Goal: Task Accomplishment & Management: Complete application form

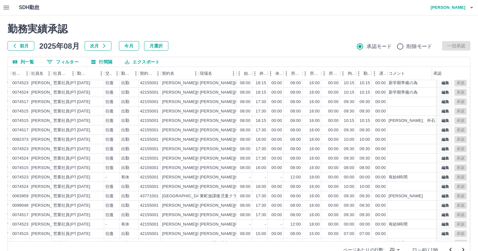
scroll to position [0, 50]
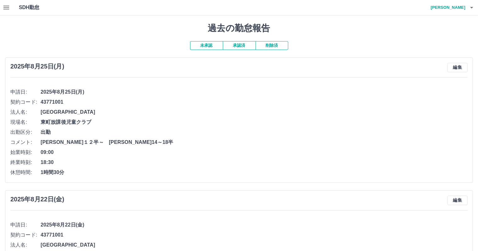
click at [210, 46] on button "未承認" at bounding box center [206, 45] width 33 height 9
click at [240, 43] on button "承認済" at bounding box center [239, 45] width 33 height 9
click at [210, 48] on button "未承認" at bounding box center [206, 45] width 33 height 9
click at [235, 45] on button "承認済" at bounding box center [239, 45] width 33 height 9
click at [217, 47] on button "未承認" at bounding box center [206, 45] width 33 height 9
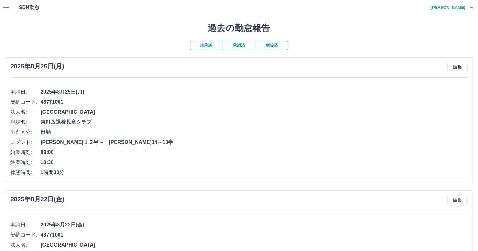
click at [5, 5] on icon "button" at bounding box center [7, 8] width 8 height 8
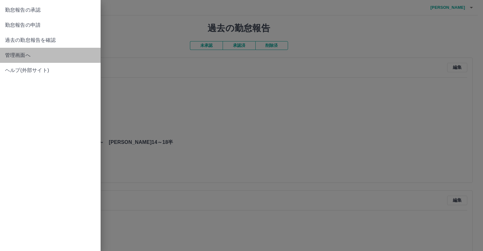
click at [21, 56] on span "管理画面へ" at bounding box center [50, 56] width 91 height 8
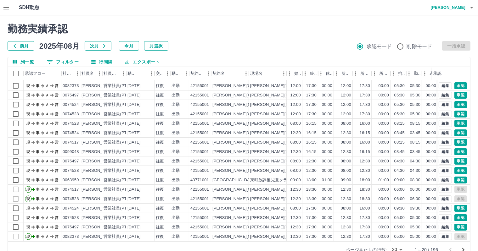
scroll to position [32, 0]
click at [465, 249] on icon "次のページへ" at bounding box center [464, 250] width 8 height 8
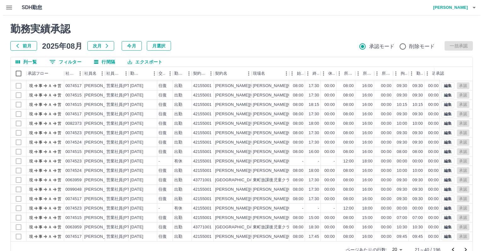
scroll to position [0, 0]
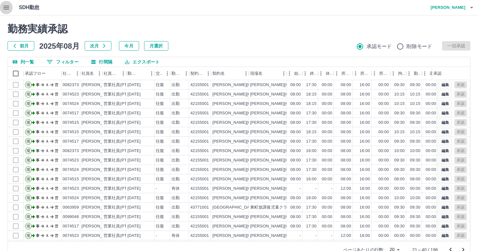
click at [6, 4] on icon "button" at bounding box center [7, 8] width 8 height 8
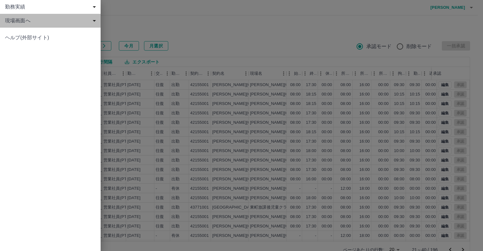
click at [29, 25] on div "現場画面へ" at bounding box center [50, 21] width 101 height 14
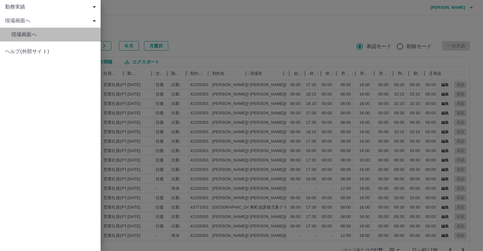
click at [31, 40] on link "現場画面へ" at bounding box center [50, 35] width 101 height 14
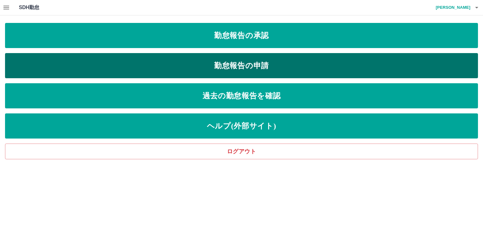
click at [196, 54] on link "勤怠報告の申請" at bounding box center [241, 65] width 473 height 25
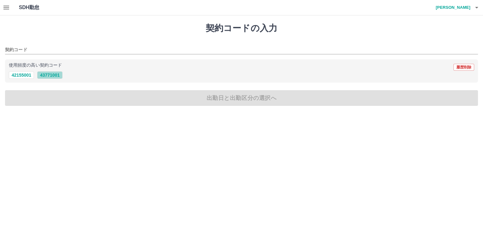
click at [55, 78] on button "43771001" at bounding box center [49, 75] width 25 height 8
type input "********"
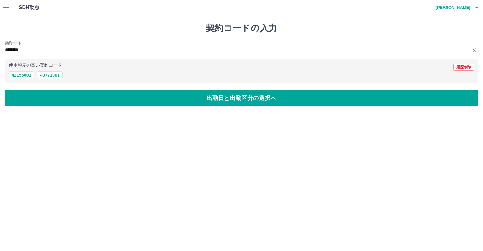
click at [58, 49] on input "********" at bounding box center [237, 50] width 464 height 8
click at [52, 51] on input "********" at bounding box center [237, 50] width 464 height 8
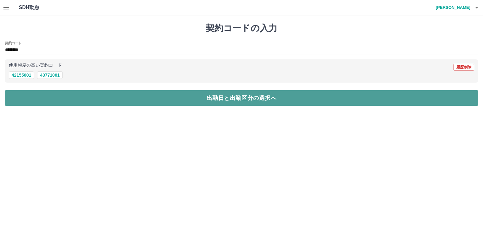
click at [101, 98] on button "出勤日と出勤区分の選択へ" at bounding box center [241, 98] width 473 height 16
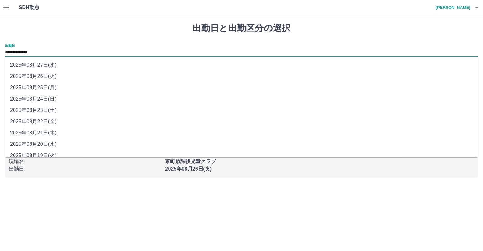
click at [45, 56] on input "**********" at bounding box center [241, 53] width 473 height 8
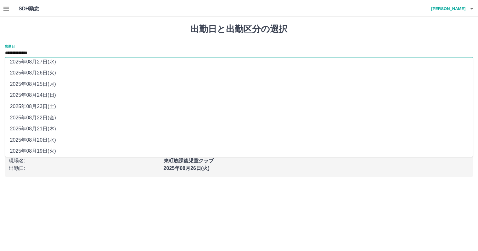
scroll to position [6, 0]
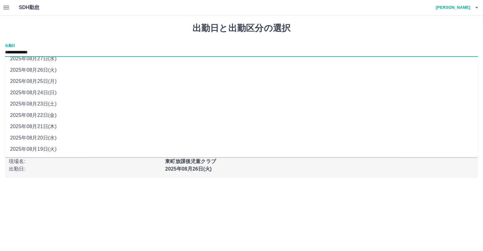
click at [76, 140] on li "2025年08月20日(水)" at bounding box center [241, 138] width 473 height 11
type input "**********"
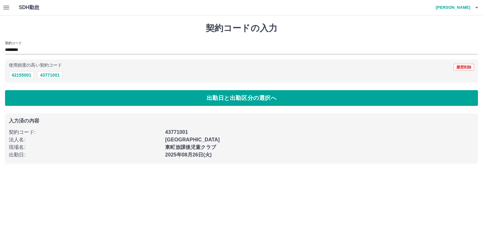
click at [8, 7] on icon "button" at bounding box center [7, 8] width 8 height 8
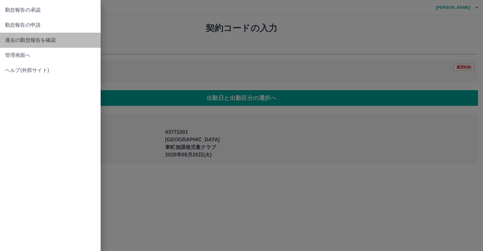
click at [21, 40] on span "過去の勤怠報告を確認" at bounding box center [50, 41] width 91 height 8
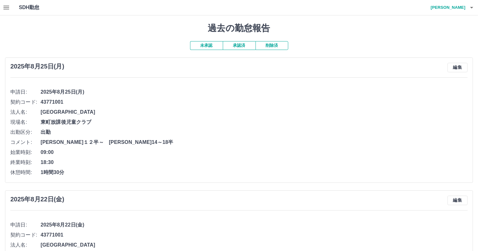
click at [251, 48] on button "承認済" at bounding box center [239, 45] width 33 height 9
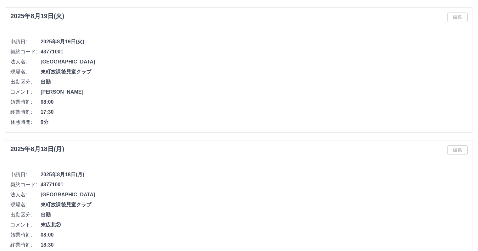
scroll to position [31, 0]
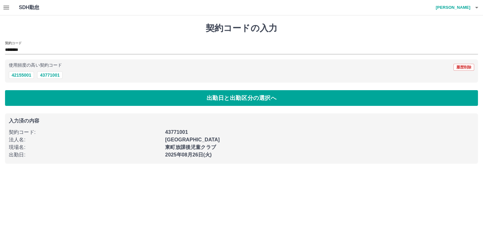
click at [7, 8] on icon "button" at bounding box center [6, 8] width 6 height 4
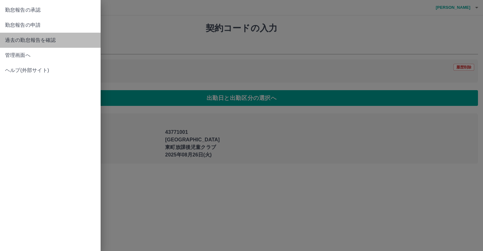
click at [28, 41] on span "過去の勤怠報告を確認" at bounding box center [50, 41] width 91 height 8
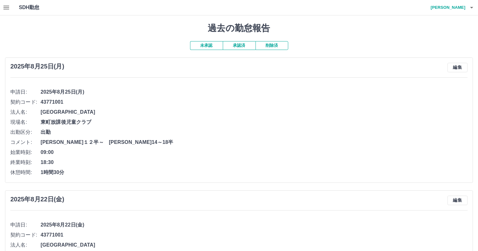
click at [8, 5] on icon "button" at bounding box center [7, 8] width 8 height 8
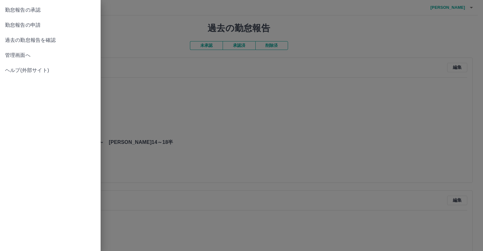
click at [25, 58] on span "管理画面へ" at bounding box center [50, 56] width 91 height 8
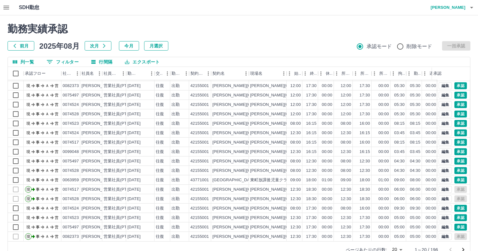
scroll to position [32, 0]
click at [237, 176] on div "[GEOGRAPHIC_DATA]" at bounding box center [230, 180] width 38 height 9
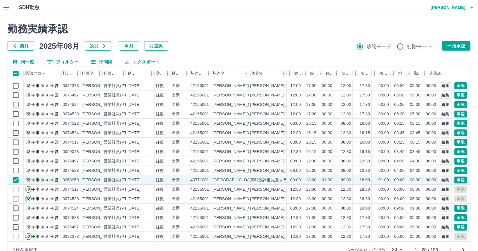
click at [464, 242] on div "ページあたりの行数: 20 ** 1～20 / 196" at bounding box center [404, 250] width 132 height 16
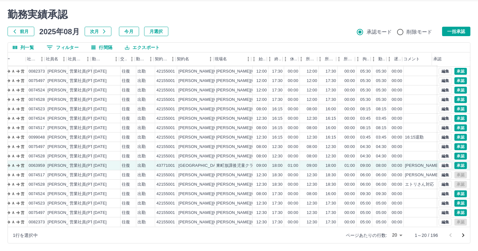
scroll to position [32, 25]
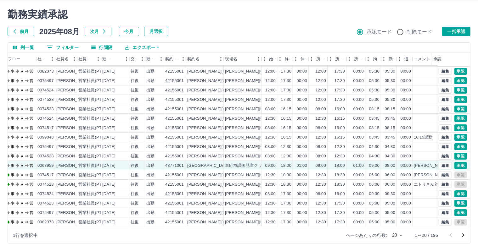
click at [465, 239] on icon "次のページへ" at bounding box center [464, 236] width 8 height 8
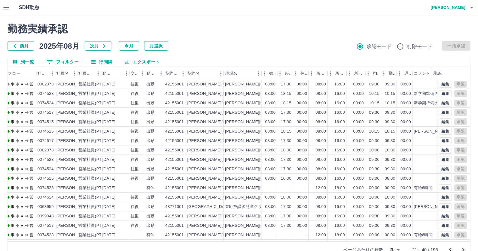
scroll to position [0, 25]
click at [6, 7] on icon "button" at bounding box center [6, 8] width 6 height 4
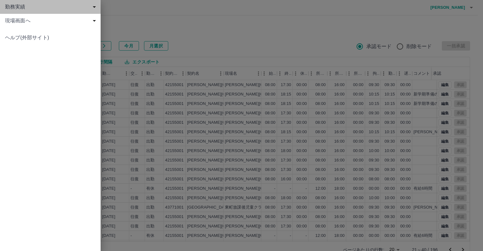
click at [15, 9] on span "勤務実績" at bounding box center [51, 7] width 93 height 8
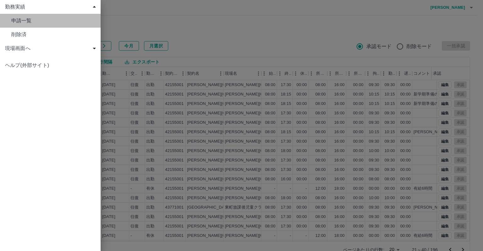
click at [30, 26] on link "申請一覧" at bounding box center [50, 21] width 101 height 14
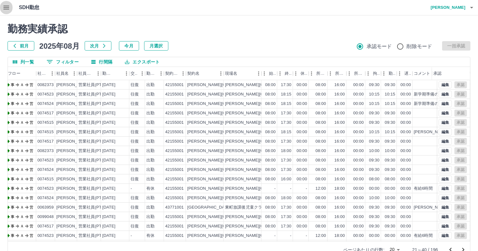
click at [7, 12] on button "button" at bounding box center [6, 7] width 13 height 15
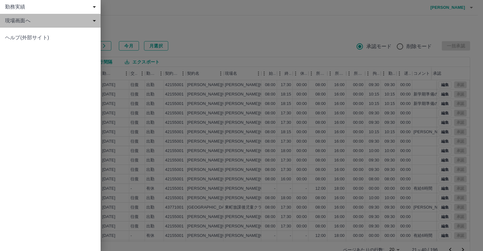
click at [19, 19] on span "現場画面へ" at bounding box center [51, 21] width 93 height 8
click at [16, 22] on span "現場画面へ" at bounding box center [51, 21] width 93 height 8
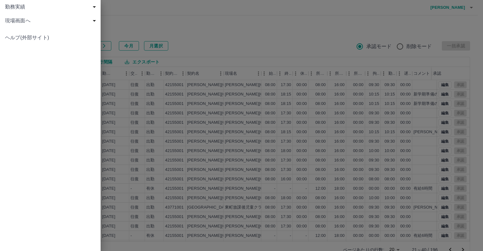
click at [16, 21] on span "現場画面へ" at bounding box center [51, 21] width 93 height 8
click at [24, 42] on ul "ヘルプ(外部サイト)" at bounding box center [50, 52] width 101 height 20
click at [24, 36] on span "現場画面へ" at bounding box center [53, 35] width 84 height 8
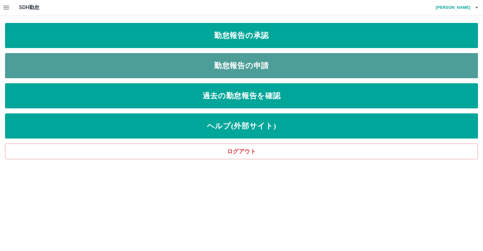
click at [203, 58] on link "勤怠報告の申請" at bounding box center [241, 65] width 473 height 25
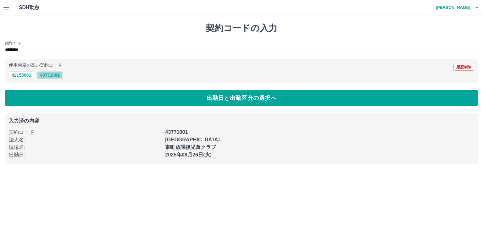
click at [46, 76] on button "43771001" at bounding box center [49, 75] width 25 height 8
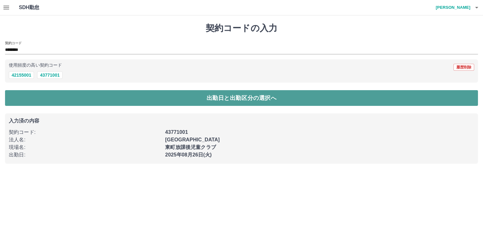
click at [57, 95] on button "出勤日と出勤区分の選択へ" at bounding box center [241, 98] width 473 height 16
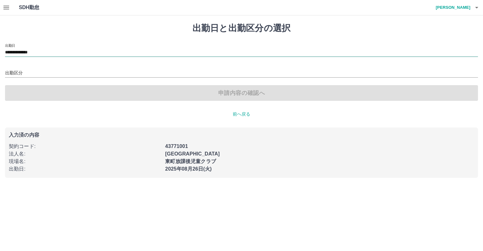
click at [48, 51] on input "**********" at bounding box center [241, 53] width 473 height 8
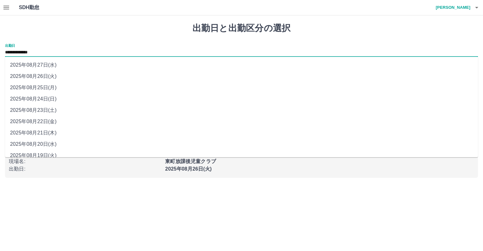
click at [49, 144] on li "2025年08月20日(水)" at bounding box center [241, 144] width 473 height 11
type input "**********"
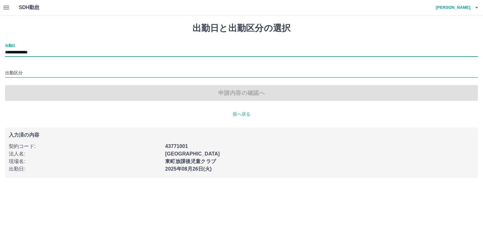
click at [52, 73] on input "出勤区分" at bounding box center [241, 74] width 473 height 8
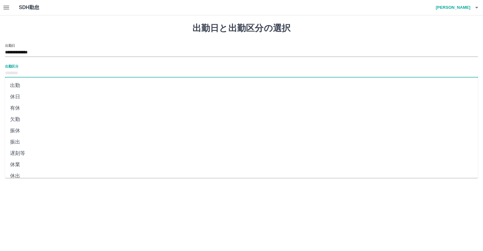
click at [15, 87] on li "出勤" at bounding box center [241, 85] width 473 height 11
type input "**"
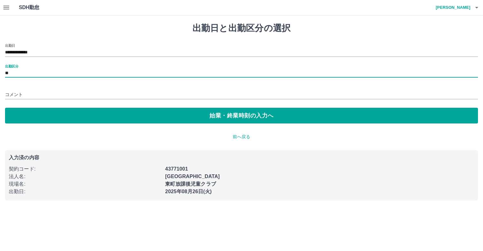
click at [96, 98] on input "コメント" at bounding box center [241, 94] width 473 height 9
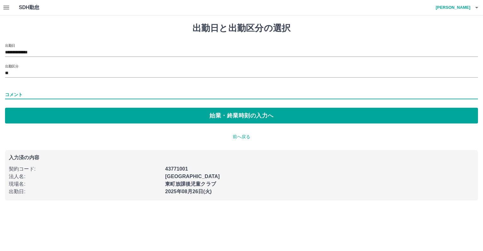
click at [103, 95] on input "コメント" at bounding box center [241, 94] width 473 height 9
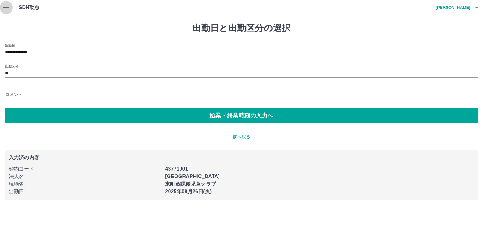
click at [10, 10] on button "button" at bounding box center [6, 7] width 13 height 15
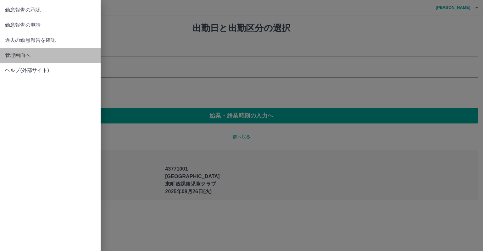
click at [23, 58] on span "管理画面へ" at bounding box center [50, 56] width 91 height 8
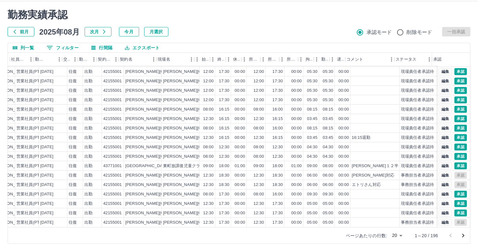
scroll to position [14, 0]
click at [465, 232] on icon "次のページへ" at bounding box center [464, 236] width 8 height 8
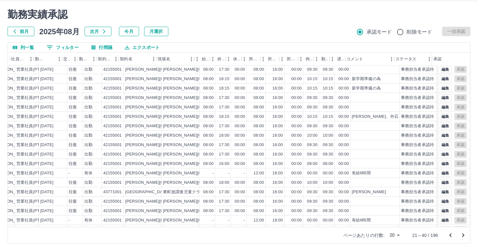
scroll to position [0, 92]
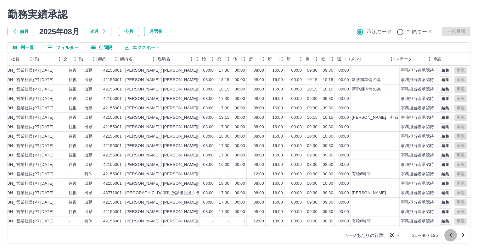
click at [449, 235] on icon "前のページへ" at bounding box center [451, 236] width 8 height 8
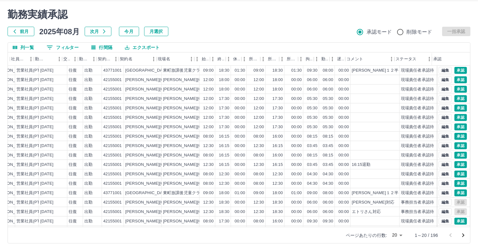
click at [449, 235] on div at bounding box center [456, 235] width 25 height 13
click at [467, 237] on icon "次のページへ" at bounding box center [464, 236] width 8 height 8
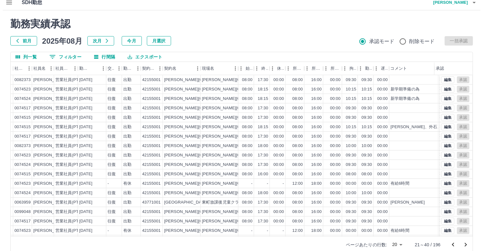
scroll to position [0, 0]
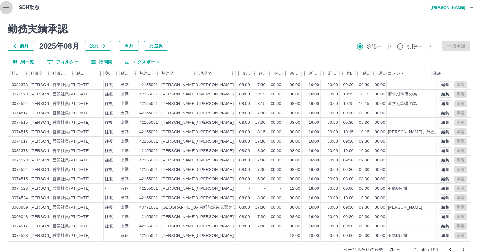
click at [8, 6] on icon "button" at bounding box center [7, 8] width 8 height 8
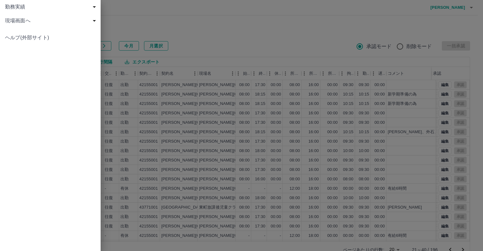
click at [27, 5] on span "勤務実績" at bounding box center [51, 7] width 93 height 8
click at [37, 22] on span "申請一覧" at bounding box center [53, 21] width 84 height 8
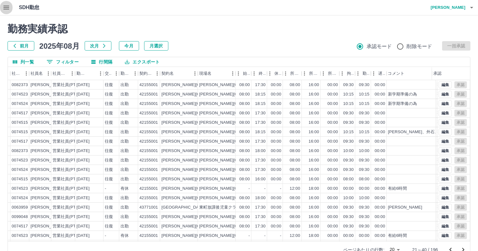
click at [1, 5] on button "button" at bounding box center [6, 7] width 13 height 15
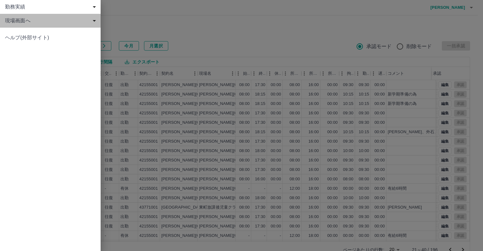
click at [14, 22] on span "現場画面へ" at bounding box center [51, 21] width 93 height 8
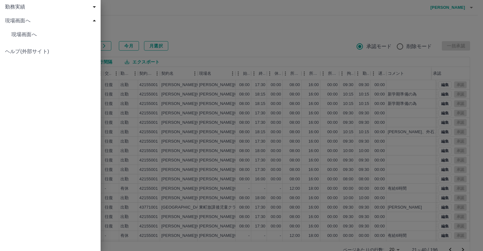
click at [24, 36] on span "現場画面へ" at bounding box center [53, 35] width 84 height 8
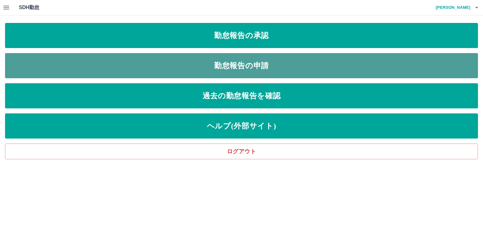
click at [201, 73] on link "勤怠報告の申請" at bounding box center [241, 65] width 473 height 25
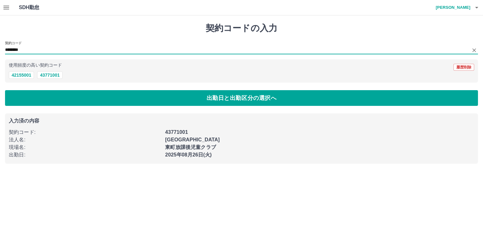
click at [37, 50] on input "********" at bounding box center [237, 50] width 464 height 8
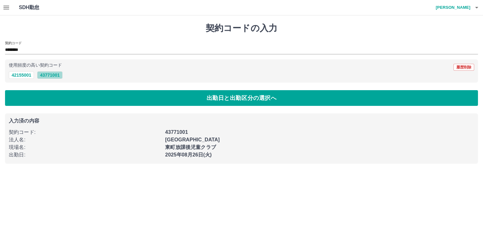
click at [48, 73] on button "43771001" at bounding box center [49, 75] width 25 height 8
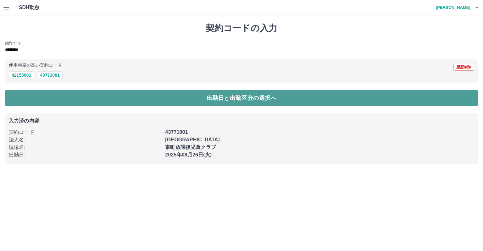
click at [67, 97] on button "出勤日と出勤区分の選択へ" at bounding box center [241, 98] width 473 height 16
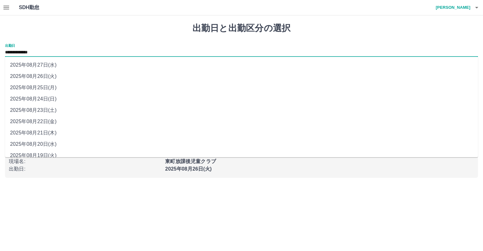
click at [49, 51] on input "**********" at bounding box center [241, 53] width 473 height 8
click at [48, 146] on li "2025年08月20日(水)" at bounding box center [241, 144] width 473 height 11
type input "**********"
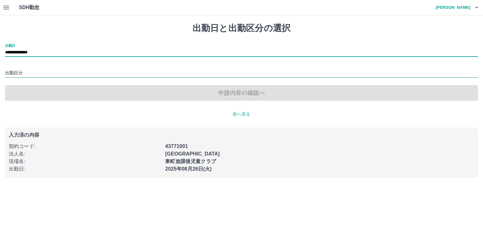
click at [31, 74] on input "出勤区分" at bounding box center [241, 74] width 473 height 8
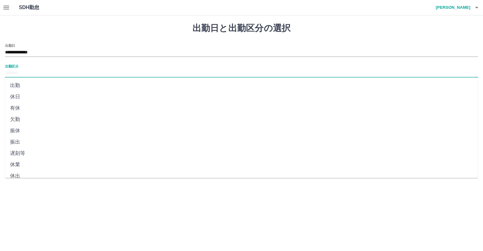
click at [34, 89] on li "出勤" at bounding box center [241, 85] width 473 height 11
type input "**"
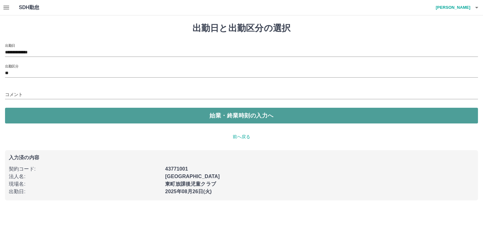
click at [64, 115] on button "始業・終業時刻の入力へ" at bounding box center [241, 116] width 473 height 16
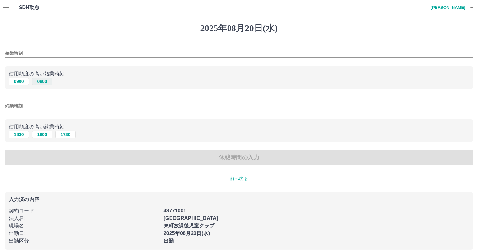
click at [43, 80] on button "0800" at bounding box center [42, 82] width 20 height 8
type input "****"
click at [50, 107] on input "終業時刻" at bounding box center [239, 106] width 468 height 9
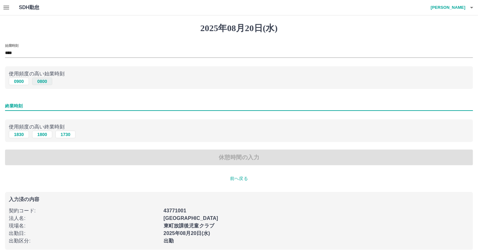
click at [37, 80] on button "0800" at bounding box center [42, 82] width 20 height 8
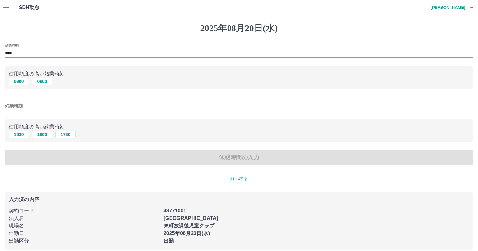
click at [39, 110] on input "終業時刻" at bounding box center [239, 106] width 468 height 9
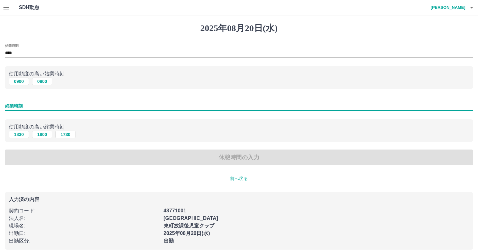
type input "****"
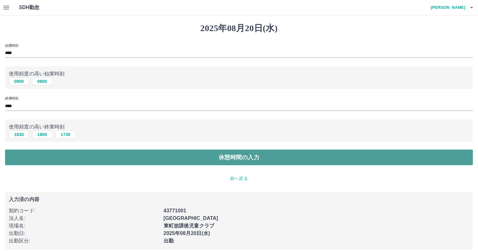
click at [106, 165] on button "休憩時間の入力" at bounding box center [239, 158] width 468 height 16
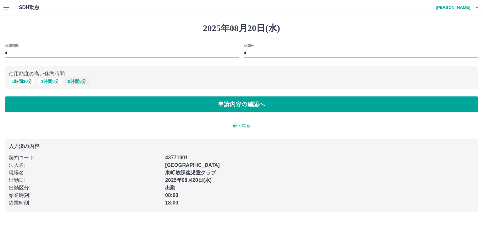
click at [81, 83] on button "0 時間 0 分" at bounding box center [77, 82] width 24 height 8
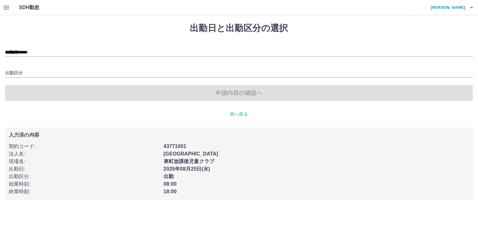
type input "**********"
type input "**"
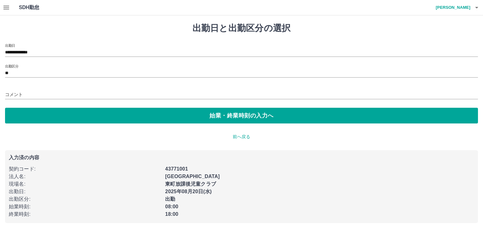
click at [72, 89] on div "コメント" at bounding box center [241, 92] width 473 height 15
click at [73, 93] on input "コメント" at bounding box center [241, 94] width 473 height 9
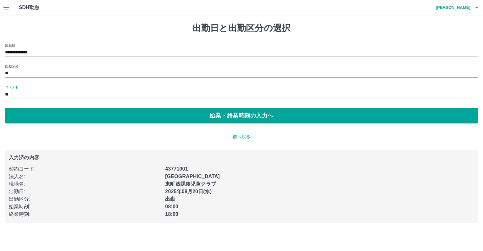
type input "**********"
click at [49, 95] on input "**********" at bounding box center [241, 94] width 473 height 9
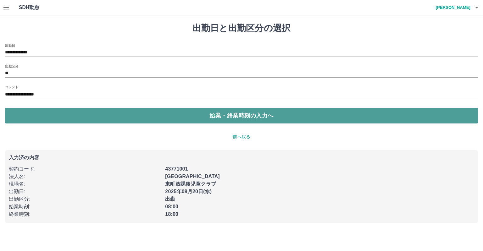
click at [153, 113] on button "始業・終業時刻の入力へ" at bounding box center [241, 116] width 473 height 16
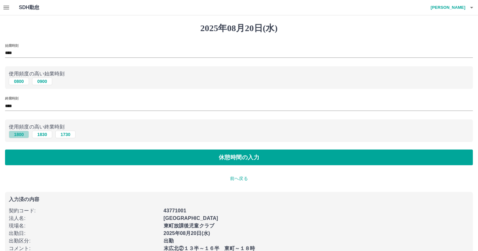
click at [17, 134] on button "1800" at bounding box center [19, 135] width 20 height 8
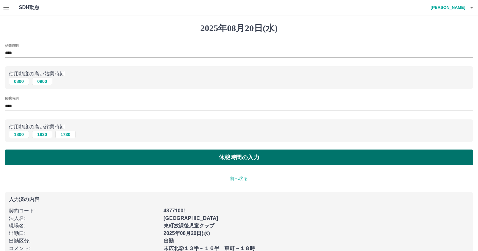
click at [139, 164] on button "休憩時間の入力" at bounding box center [239, 158] width 468 height 16
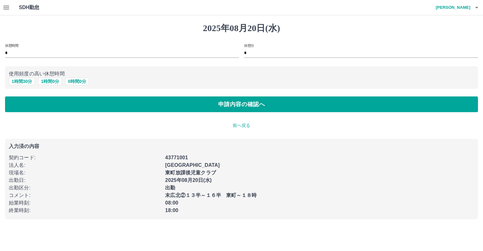
click at [253, 46] on label "休憩分" at bounding box center [249, 45] width 10 height 5
click at [253, 49] on input "*" at bounding box center [361, 53] width 234 height 9
click at [254, 49] on input "*" at bounding box center [361, 53] width 234 height 9
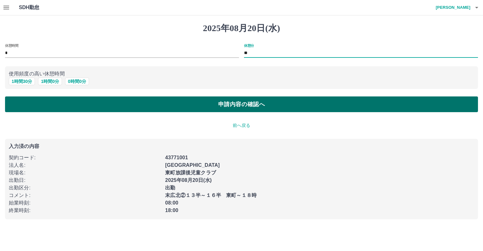
type input "**"
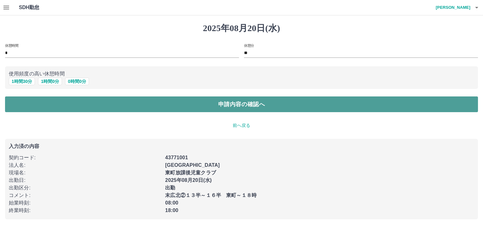
click at [232, 105] on button "申請内容の確認へ" at bounding box center [241, 105] width 473 height 16
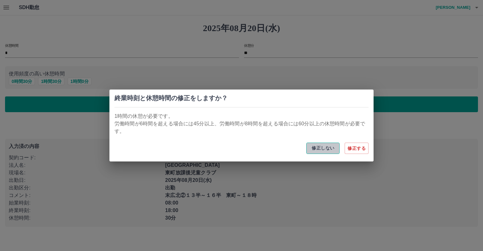
click at [322, 148] on button "修正しない" at bounding box center [323, 148] width 33 height 11
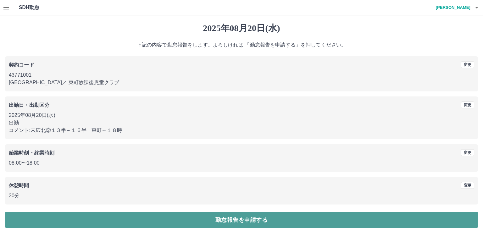
click at [251, 217] on button "勤怠報告を申請する" at bounding box center [241, 220] width 473 height 16
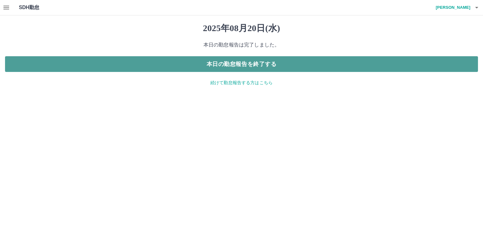
click at [232, 61] on button "本日の勤怠報告を終了する" at bounding box center [241, 64] width 473 height 16
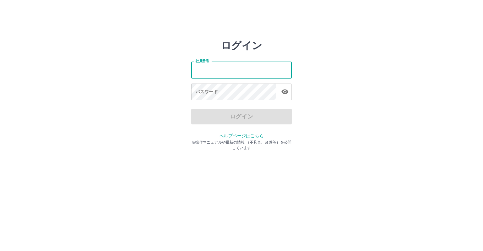
click at [207, 76] on input "社員番号" at bounding box center [241, 70] width 101 height 17
click at [263, 23] on html "ログイン 社員番号 ******* 社員番号 パスワード パスワード ログイン ヘルプページはこちら ※操作マニュアルや最新の情報 （不具合、改善等）を公開し…" at bounding box center [241, 70] width 483 height 140
click at [248, 70] on input "*******" at bounding box center [241, 70] width 101 height 17
type input "*"
type input "*******"
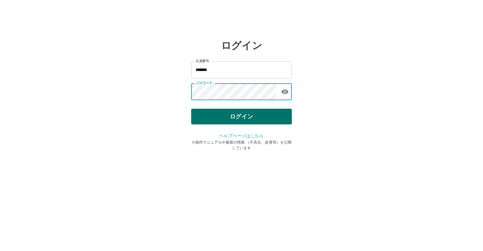
click at [254, 112] on button "ログイン" at bounding box center [241, 117] width 101 height 16
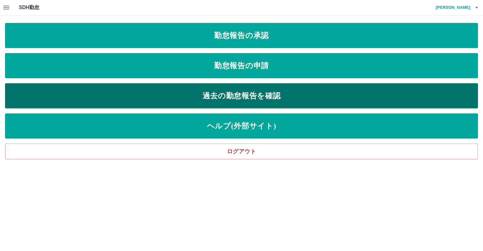
click at [200, 95] on link "過去の勤怠報告を確認" at bounding box center [241, 95] width 473 height 25
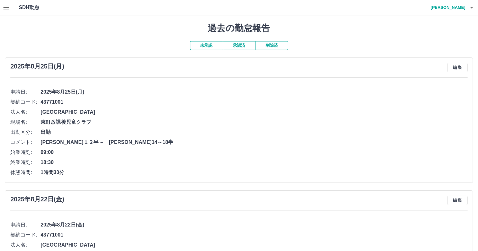
click at [5, 7] on icon "button" at bounding box center [6, 8] width 6 height 4
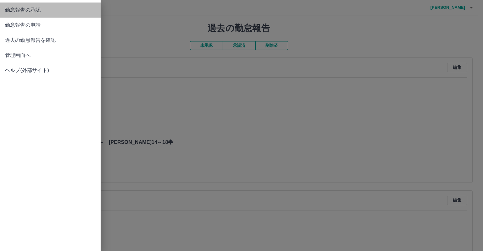
click at [24, 10] on span "勤怠報告の承認" at bounding box center [50, 10] width 91 height 8
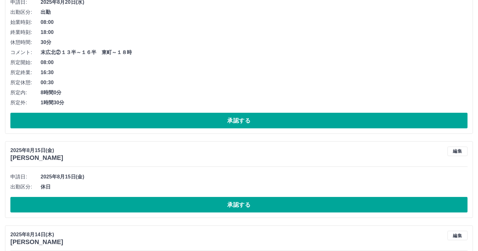
scroll to position [3021, 0]
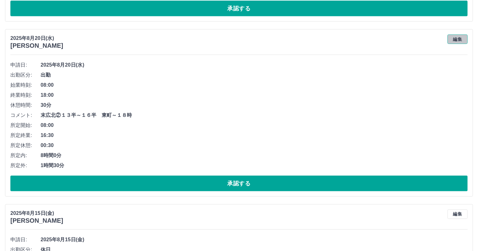
click at [466, 36] on button "編集" at bounding box center [458, 39] width 20 height 9
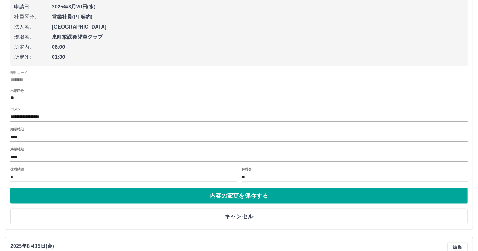
scroll to position [3084, 0]
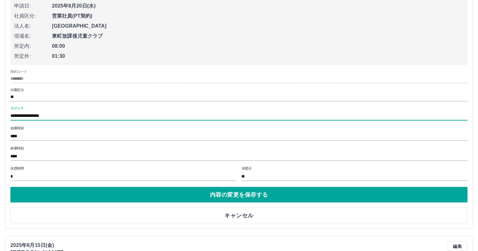
click at [59, 112] on input "**********" at bounding box center [238, 116] width 457 height 9
type input "**********"
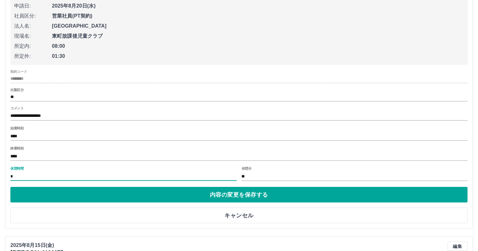
click at [45, 172] on input "*" at bounding box center [123, 176] width 226 height 9
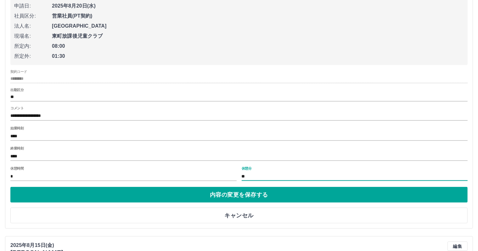
click at [272, 177] on input "**" at bounding box center [355, 176] width 226 height 9
click at [116, 115] on input "**********" at bounding box center [238, 116] width 457 height 9
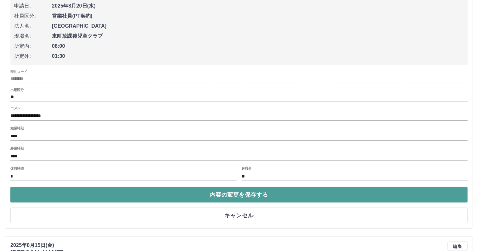
click at [244, 194] on button "内容の変更を保存する" at bounding box center [238, 195] width 457 height 16
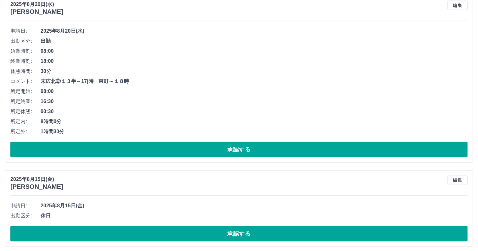
scroll to position [3021, 0]
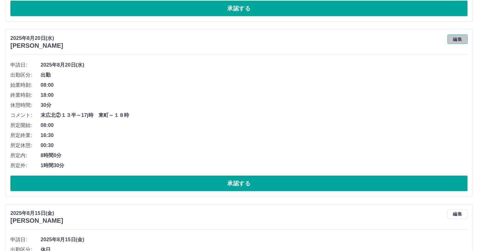
click at [458, 37] on button "編集" at bounding box center [458, 39] width 20 height 9
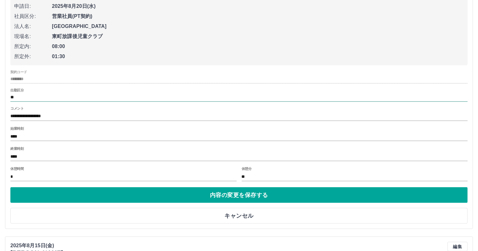
scroll to position [3084, 0]
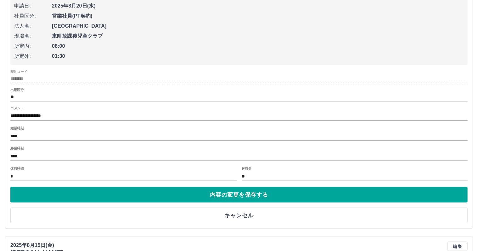
click at [52, 112] on input "**********" at bounding box center [238, 116] width 457 height 9
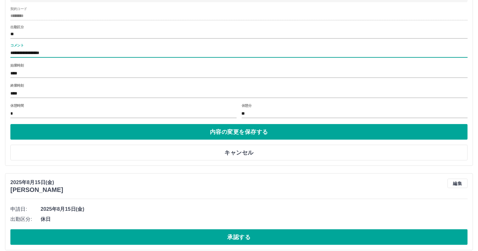
scroll to position [3179, 0]
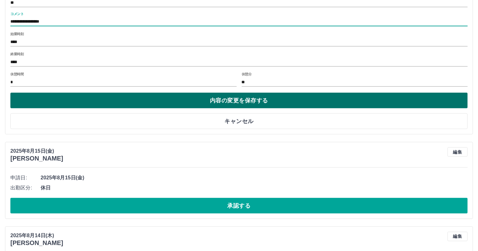
type input "**********"
click at [266, 100] on button "内容の変更を保存する" at bounding box center [238, 101] width 457 height 16
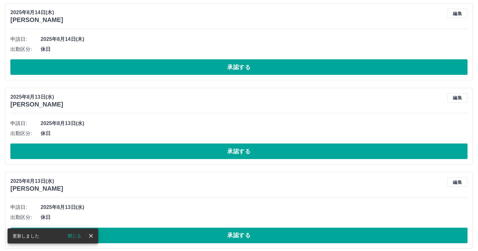
scroll to position [3393, 0]
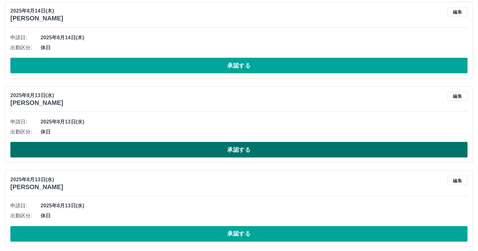
click at [191, 146] on button "承認する" at bounding box center [238, 150] width 457 height 16
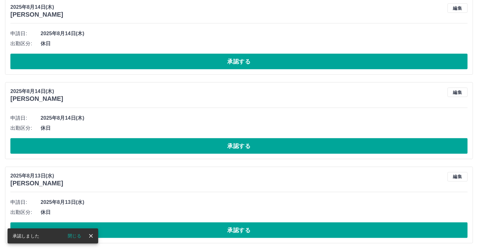
scroll to position [3308, 0]
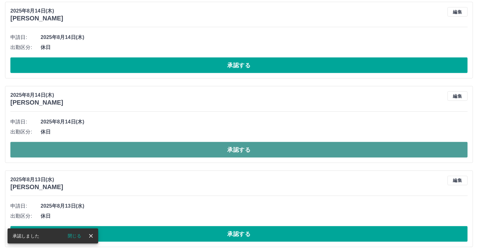
click at [199, 145] on button "承認する" at bounding box center [238, 150] width 457 height 16
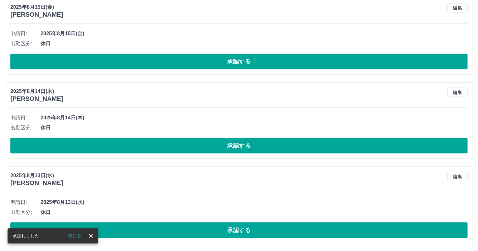
scroll to position [3224, 0]
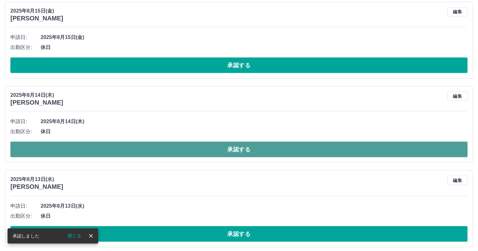
click at [178, 151] on button "承認する" at bounding box center [238, 150] width 457 height 16
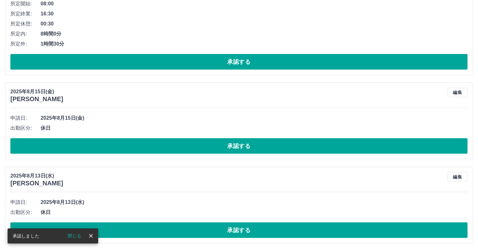
scroll to position [3140, 0]
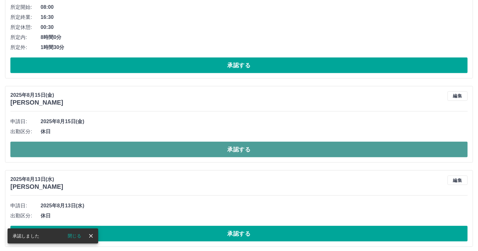
click at [184, 147] on button "承認する" at bounding box center [238, 150] width 457 height 16
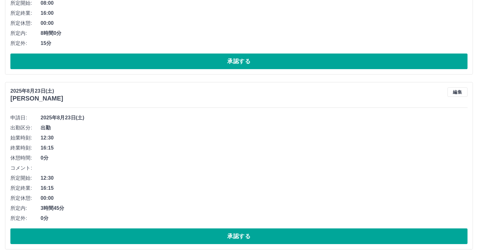
scroll to position [1920, 0]
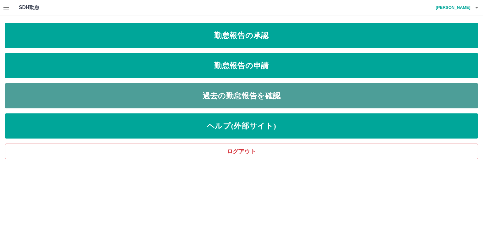
click at [220, 93] on link "過去の勤怠報告を確認" at bounding box center [241, 95] width 473 height 25
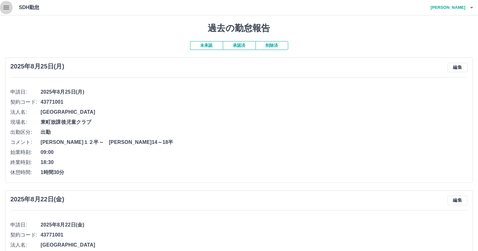
click at [4, 8] on icon "button" at bounding box center [7, 8] width 8 height 8
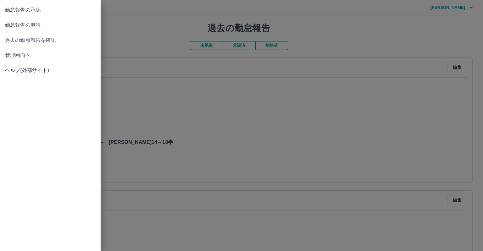
click at [31, 53] on span "管理画面へ" at bounding box center [50, 56] width 91 height 8
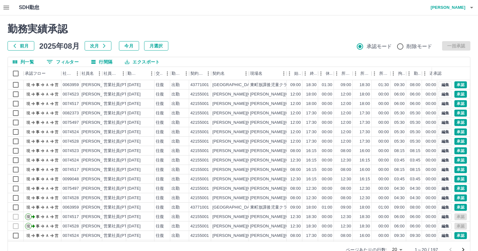
click at [66, 63] on button "0 フィルター" at bounding box center [63, 61] width 42 height 9
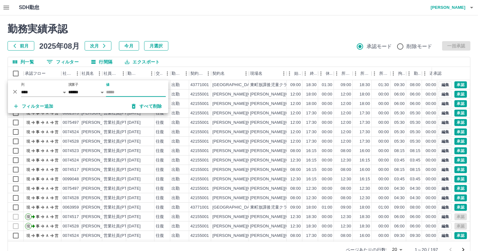
click at [138, 89] on input "値" at bounding box center [136, 92] width 60 height 9
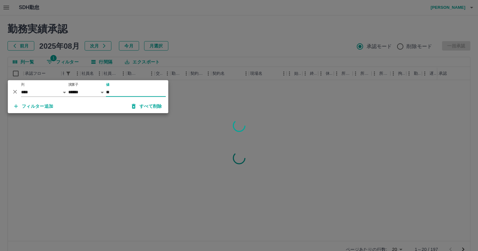
type input "*"
type input "*******"
click at [192, 119] on div at bounding box center [239, 125] width 478 height 251
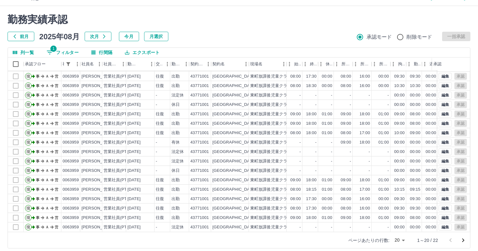
scroll to position [14, 0]
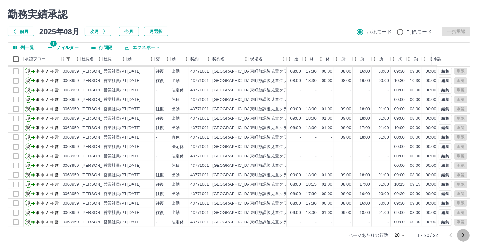
click at [462, 235] on icon "次のページへ" at bounding box center [464, 236] width 8 height 8
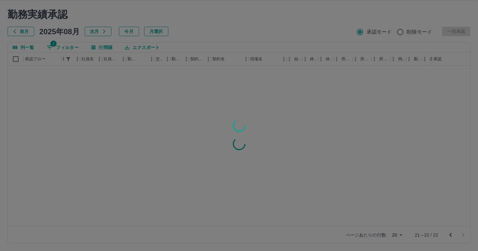
scroll to position [0, 0]
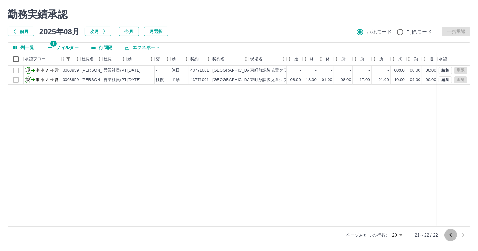
click at [452, 233] on icon "前のページへ" at bounding box center [451, 236] width 8 height 8
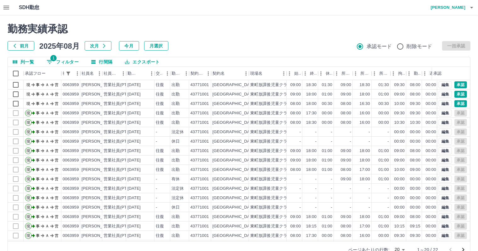
click at [2, 5] on button "button" at bounding box center [6, 7] width 13 height 15
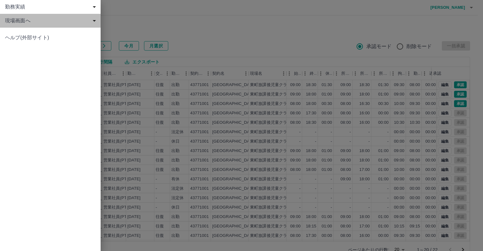
click at [23, 21] on span "現場画面へ" at bounding box center [51, 21] width 93 height 8
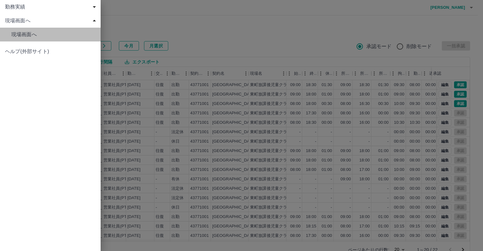
click at [48, 37] on span "現場画面へ" at bounding box center [53, 35] width 84 height 8
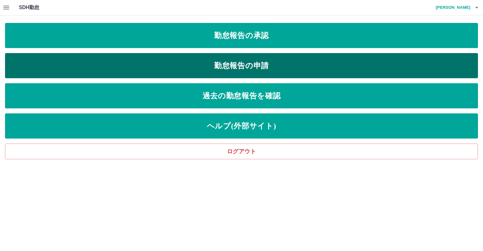
click at [214, 67] on link "勤怠報告の申請" at bounding box center [241, 65] width 473 height 25
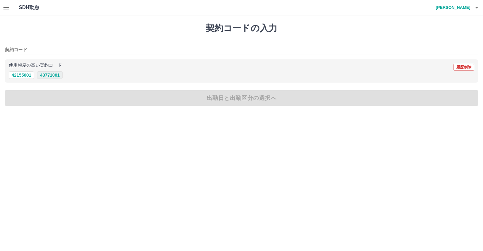
click at [43, 76] on button "43771001" at bounding box center [49, 75] width 25 height 8
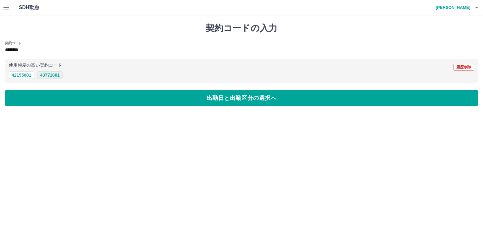
type input "********"
click at [101, 89] on div "契約コードの入力 契約コード ******** 使用頻度の高い契約コード 履歴削除 42155001 43771001 出勤日と出勤区分の選択へ" at bounding box center [241, 64] width 483 height 98
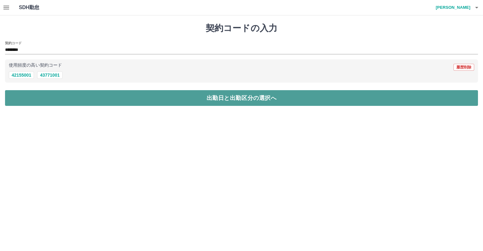
click at [106, 95] on button "出勤日と出勤区分の選択へ" at bounding box center [241, 98] width 473 height 16
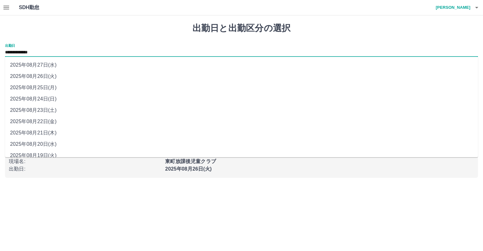
click at [47, 52] on input "**********" at bounding box center [241, 53] width 473 height 8
click at [49, 132] on li "2025年08月21日(木)" at bounding box center [241, 132] width 473 height 11
type input "**********"
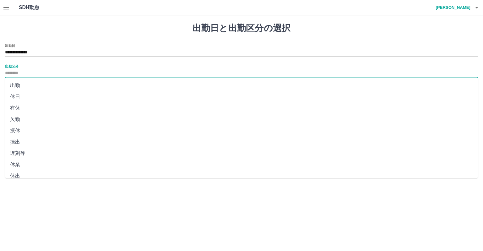
click at [28, 70] on input "出勤区分" at bounding box center [241, 74] width 473 height 8
click at [31, 86] on li "出勤" at bounding box center [241, 85] width 473 height 11
type input "**"
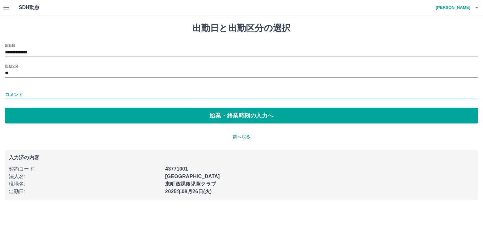
click at [46, 94] on input "コメント" at bounding box center [241, 94] width 473 height 9
type input "*"
type input "********"
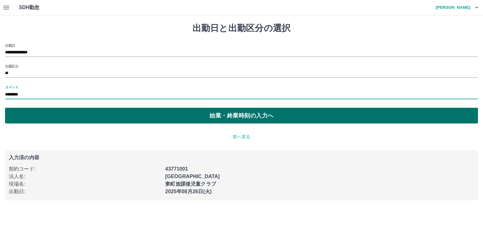
click at [150, 120] on button "始業・終業時刻の入力へ" at bounding box center [241, 116] width 473 height 16
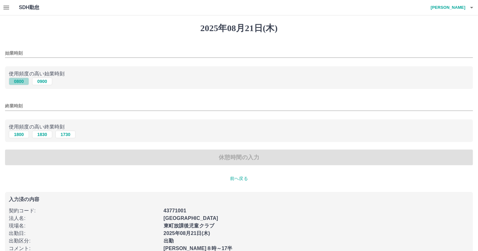
click at [23, 83] on button "0800" at bounding box center [19, 82] width 20 height 8
type input "****"
click at [60, 138] on button "1730" at bounding box center [65, 135] width 20 height 8
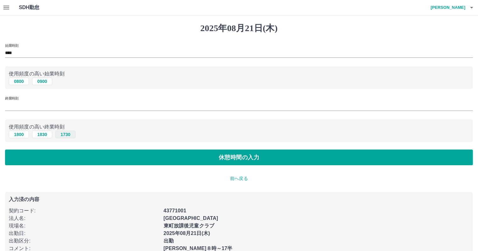
type input "****"
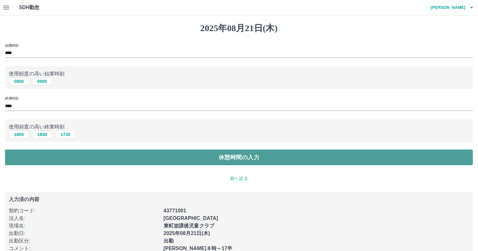
click at [183, 156] on button "休憩時間の入力" at bounding box center [239, 158] width 468 height 16
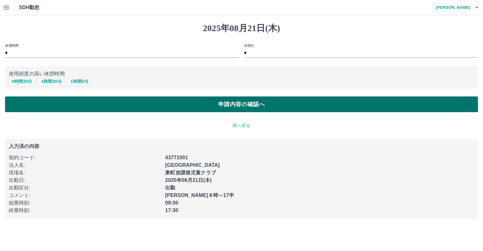
click at [181, 109] on button "申請内容の確認へ" at bounding box center [241, 105] width 473 height 16
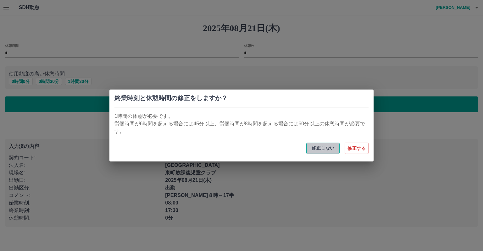
click at [331, 147] on button "修正しない" at bounding box center [323, 148] width 33 height 11
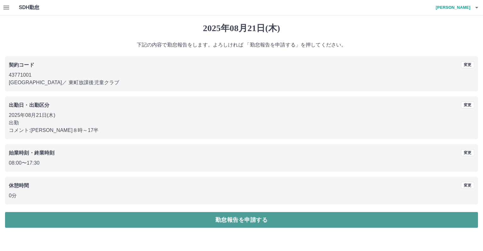
click at [219, 221] on button "勤怠報告を申請する" at bounding box center [241, 220] width 473 height 16
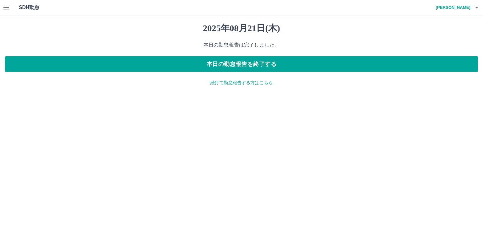
click at [9, 9] on icon "button" at bounding box center [6, 8] width 6 height 4
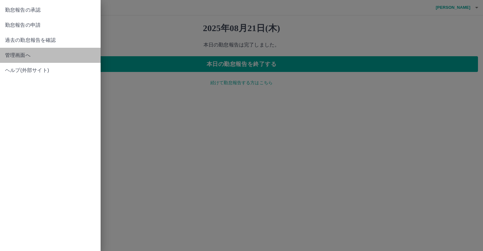
click at [25, 55] on span "管理画面へ" at bounding box center [50, 56] width 91 height 8
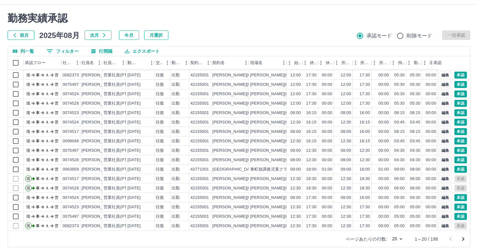
scroll to position [14, 0]
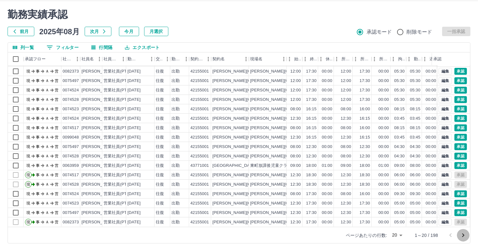
click at [465, 234] on icon "次のページへ" at bounding box center [464, 236] width 8 height 8
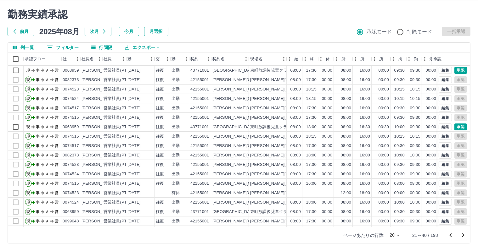
scroll to position [0, 0]
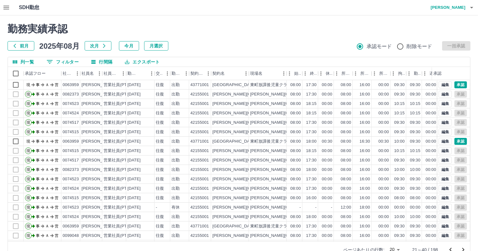
click at [212, 27] on h2 "勤務実績承認" at bounding box center [239, 29] width 463 height 12
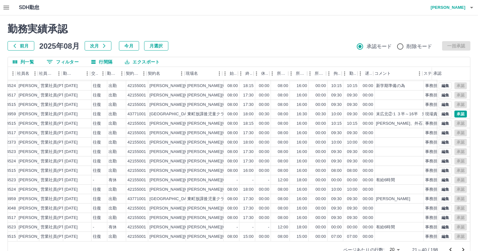
scroll to position [32, 76]
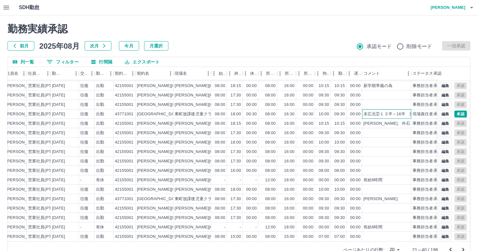
click at [395, 111] on div "末広北②１３半～16半　東町～１８時" at bounding box center [399, 114] width 71 height 6
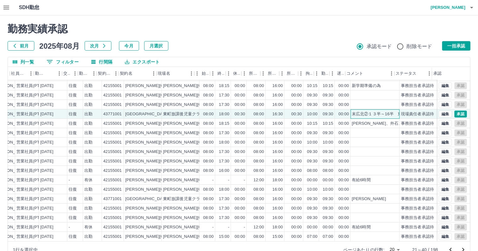
scroll to position [32, 92]
click at [321, 40] on div "勤務実績承認 前月 2025年08月 次月 今月 月選択 承認モード 削除モード 一括承認" at bounding box center [239, 37] width 463 height 28
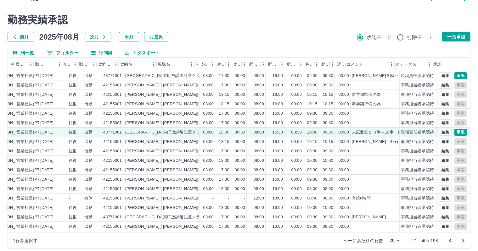
scroll to position [0, 0]
